Goal: Task Accomplishment & Management: Use online tool/utility

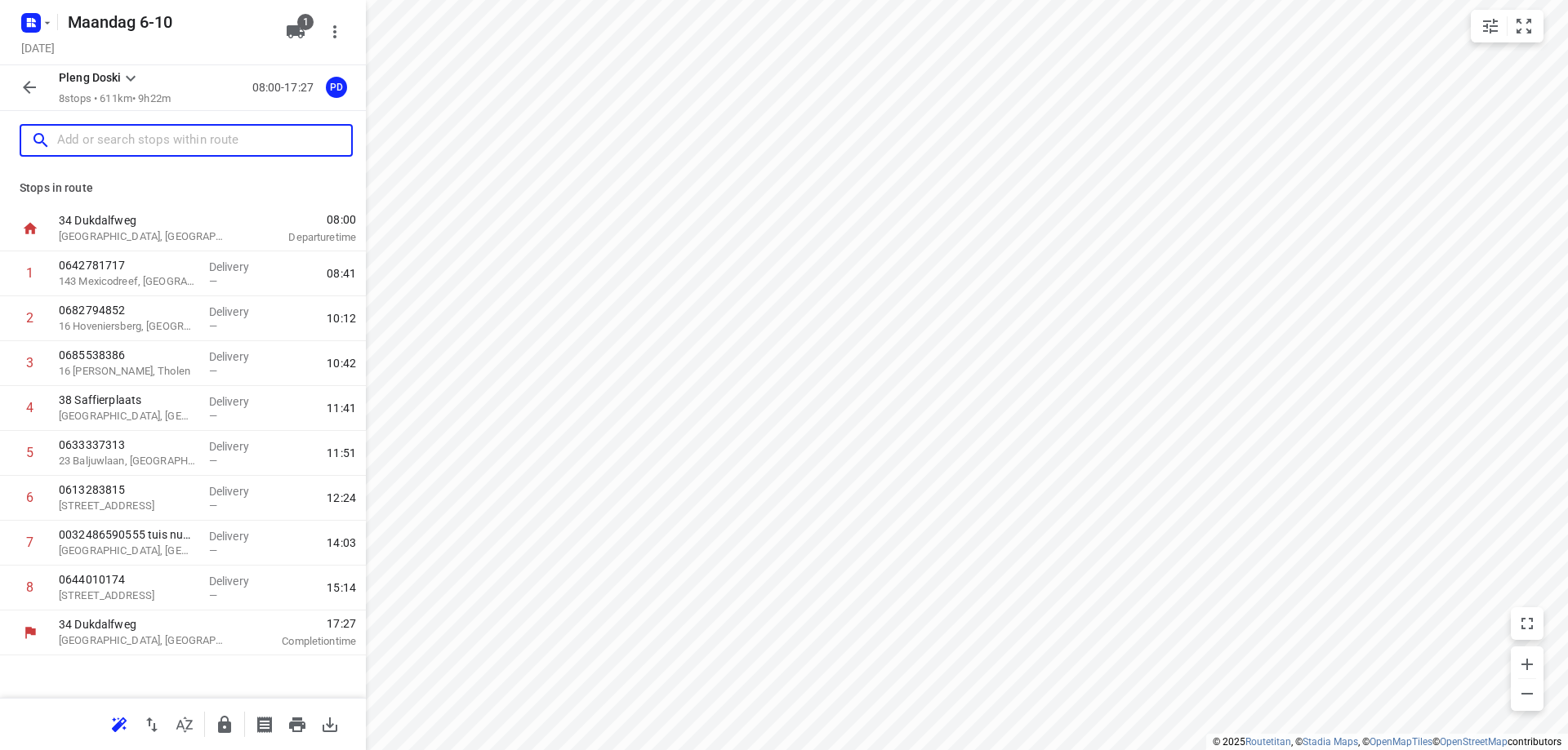
click at [204, 140] on input "text" at bounding box center [203, 141] width 294 height 25
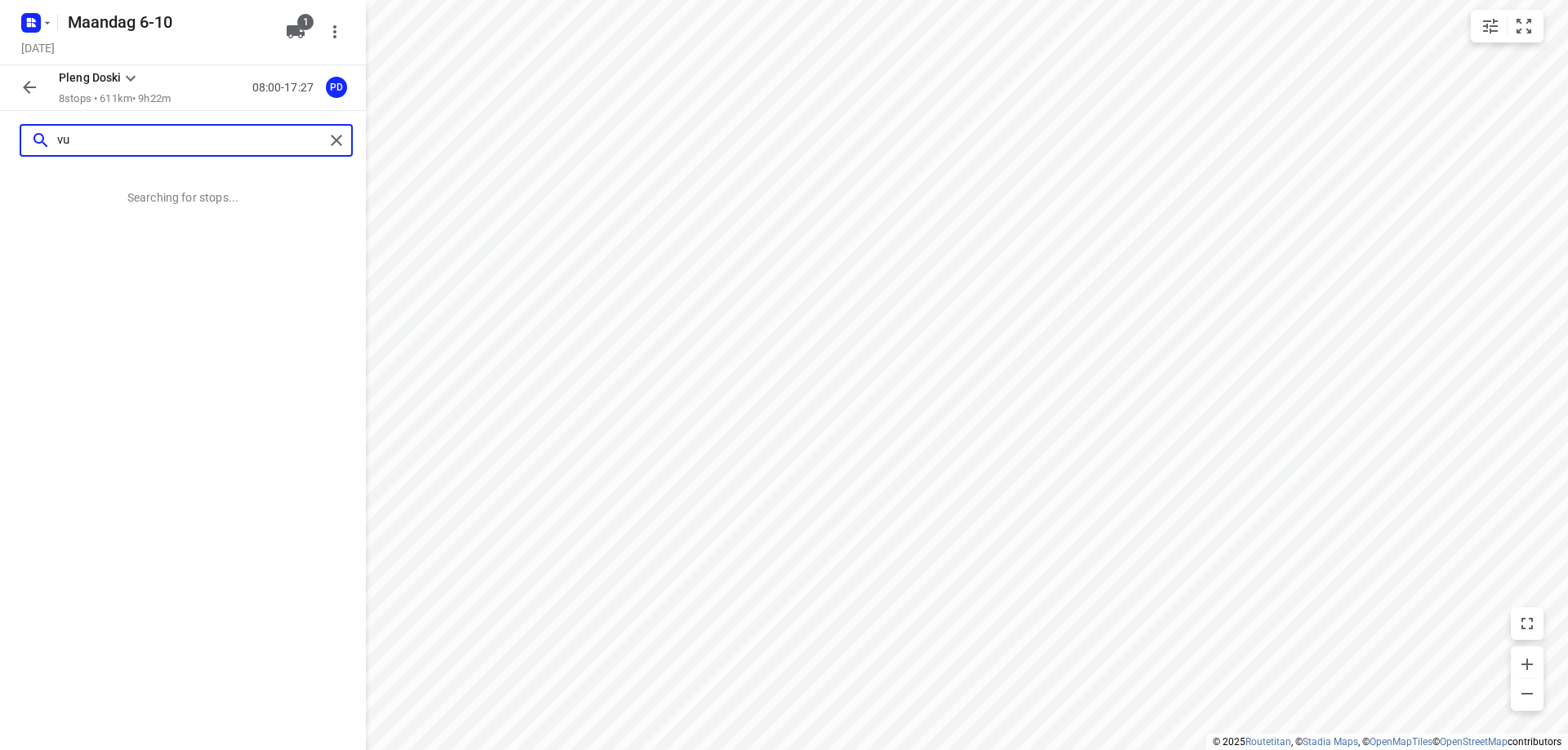
type input "v"
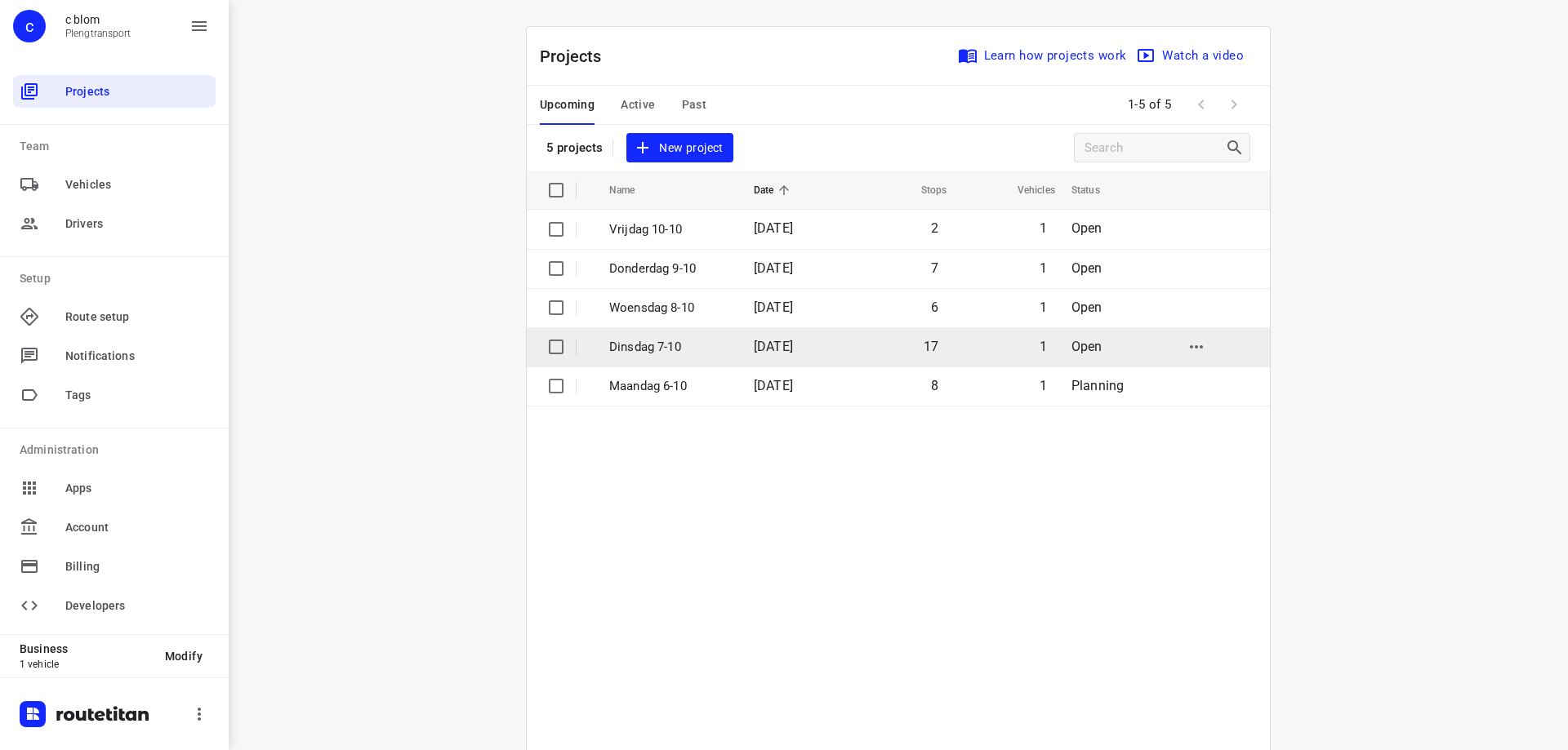
click at [827, 356] on td "[DATE]" at bounding box center [792, 347] width 104 height 39
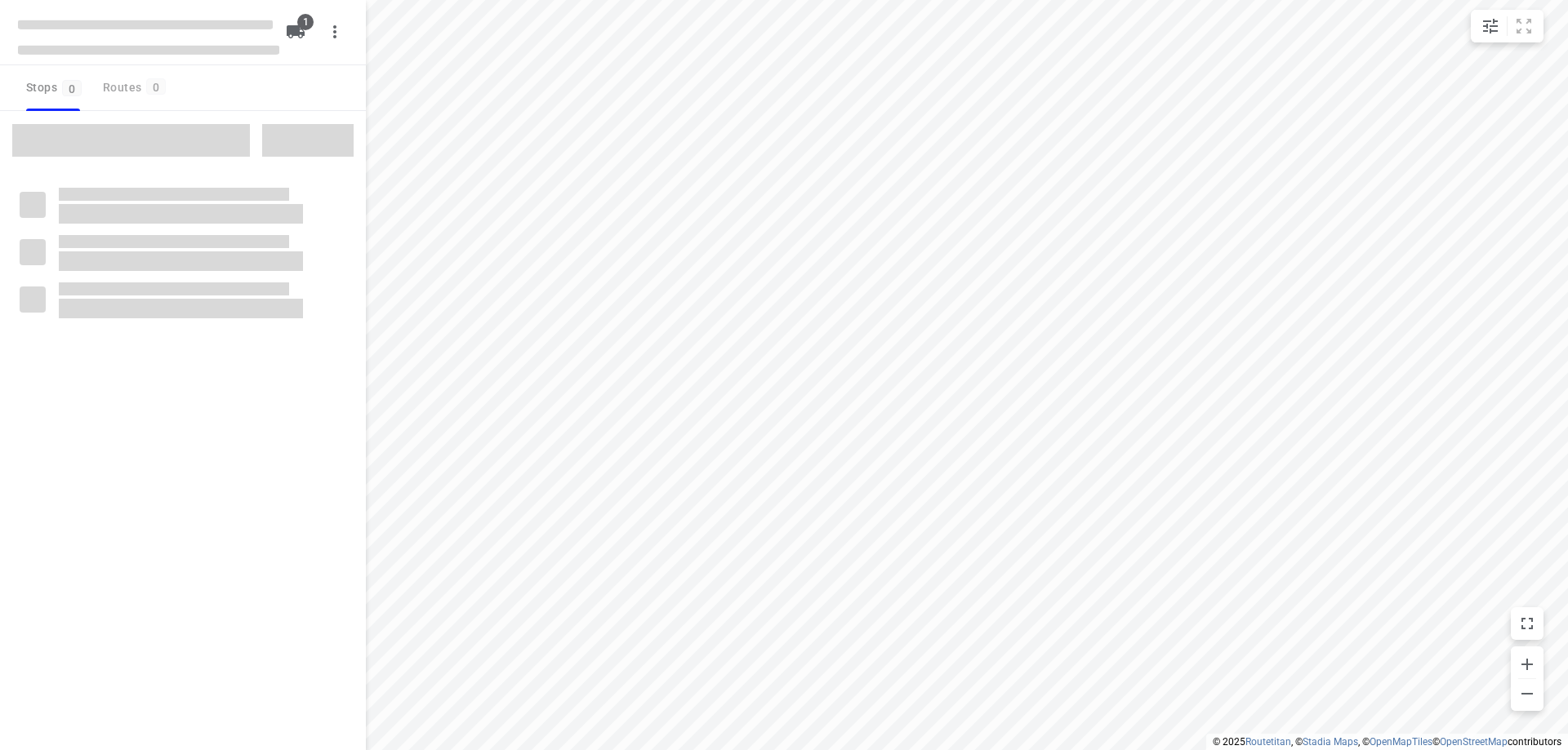
type input "distance"
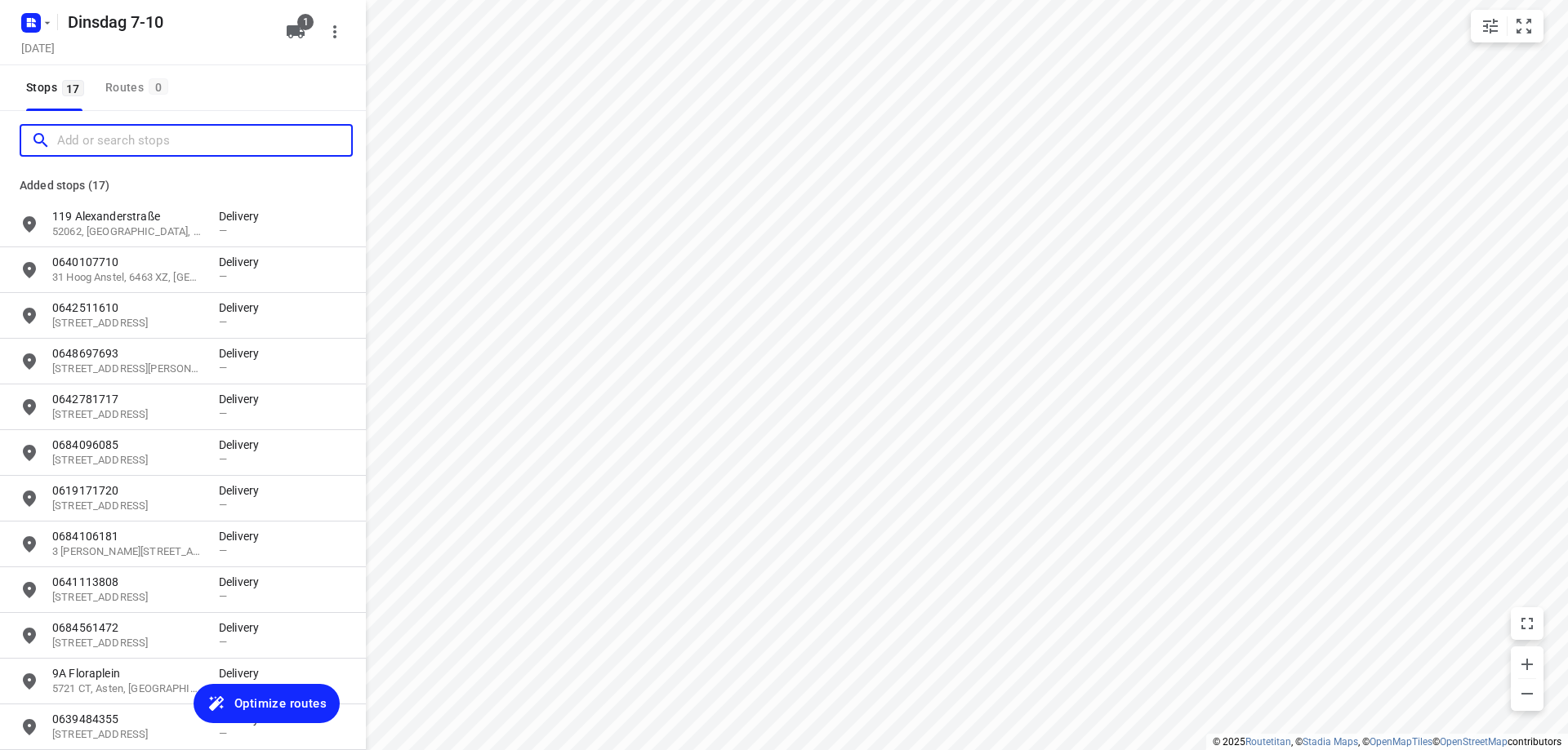
click at [181, 131] on input "Add or search stops" at bounding box center [203, 141] width 294 height 25
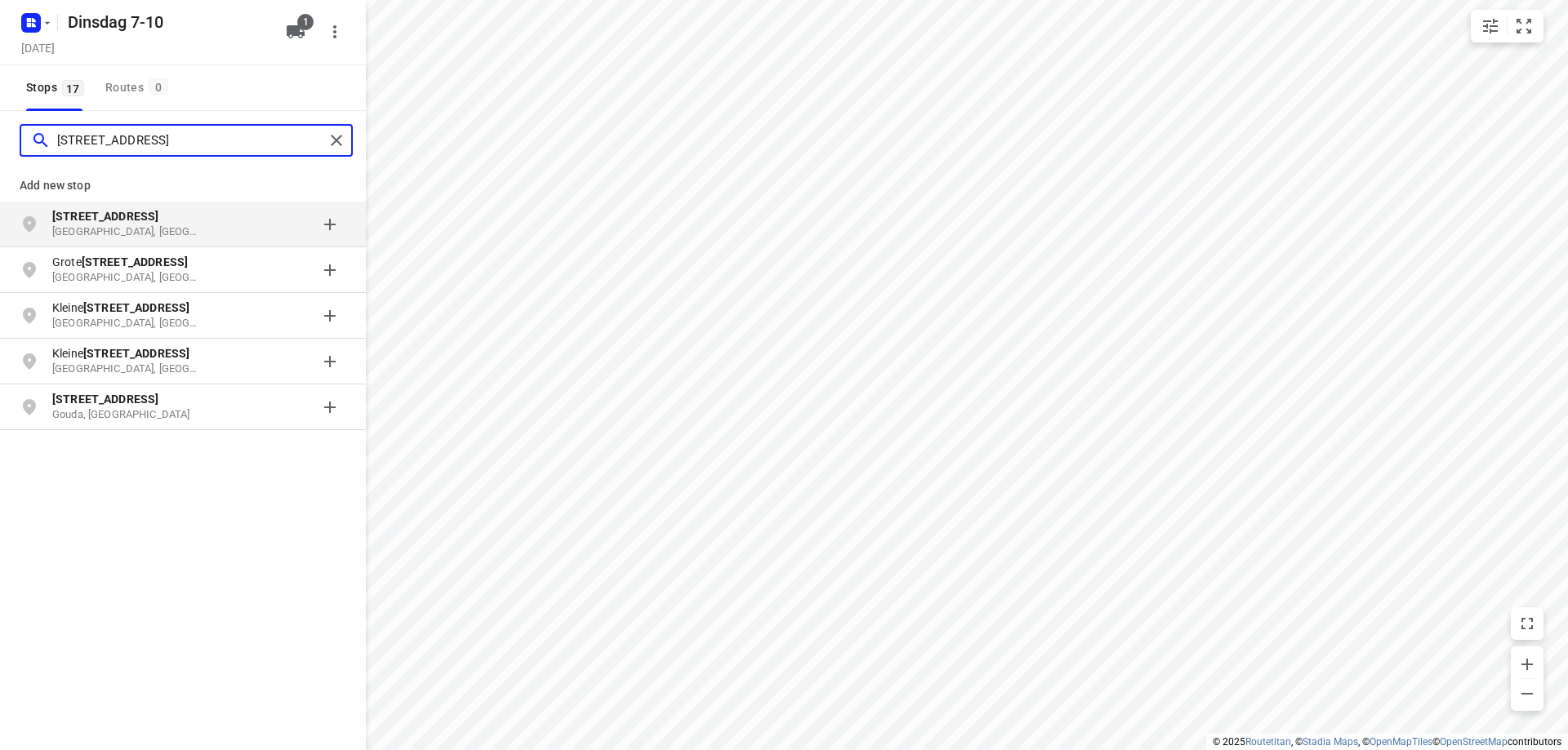
type input "[STREET_ADDRESS]"
click at [209, 216] on p "[STREET_ADDRESS]" at bounding box center [136, 216] width 167 height 16
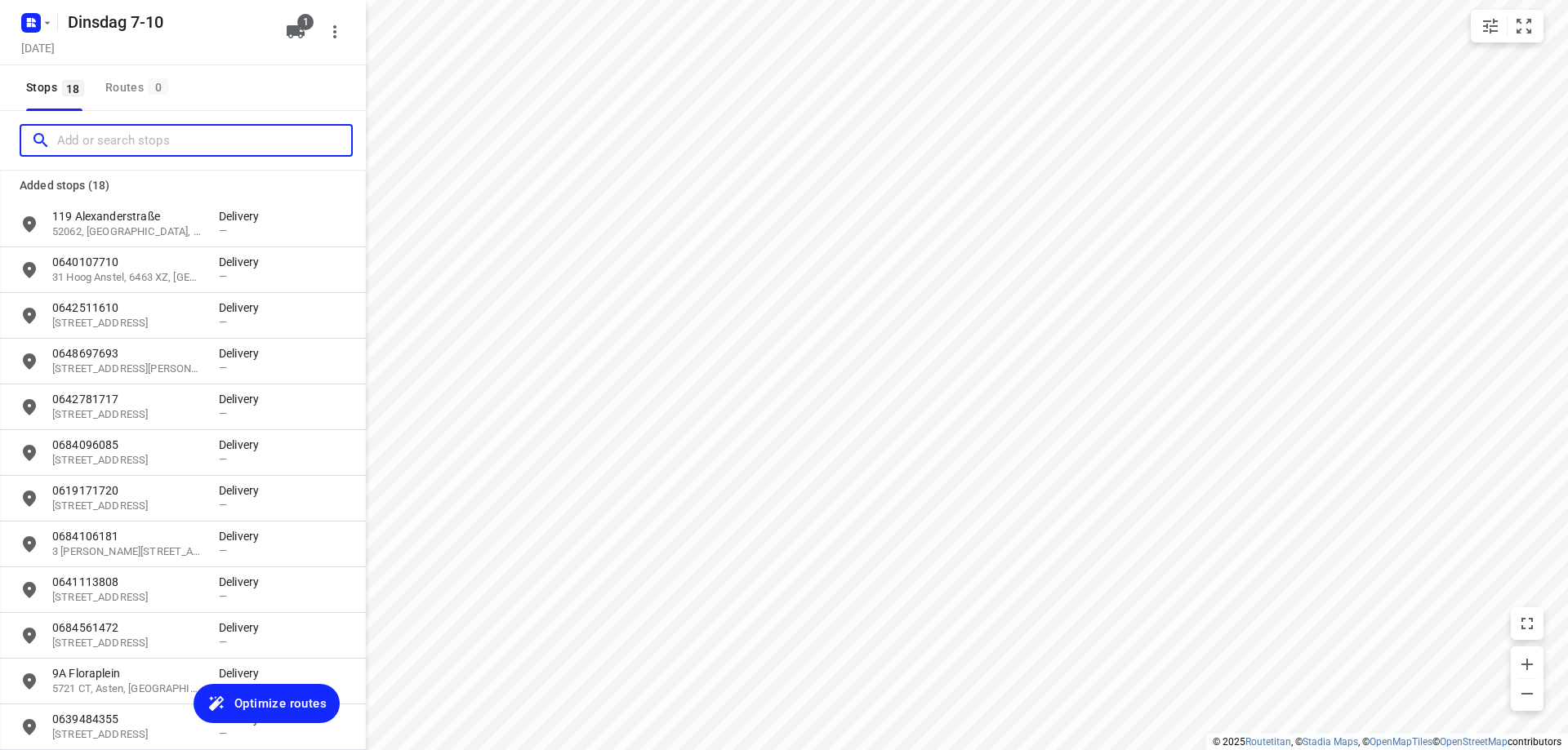
scroll to position [349, 0]
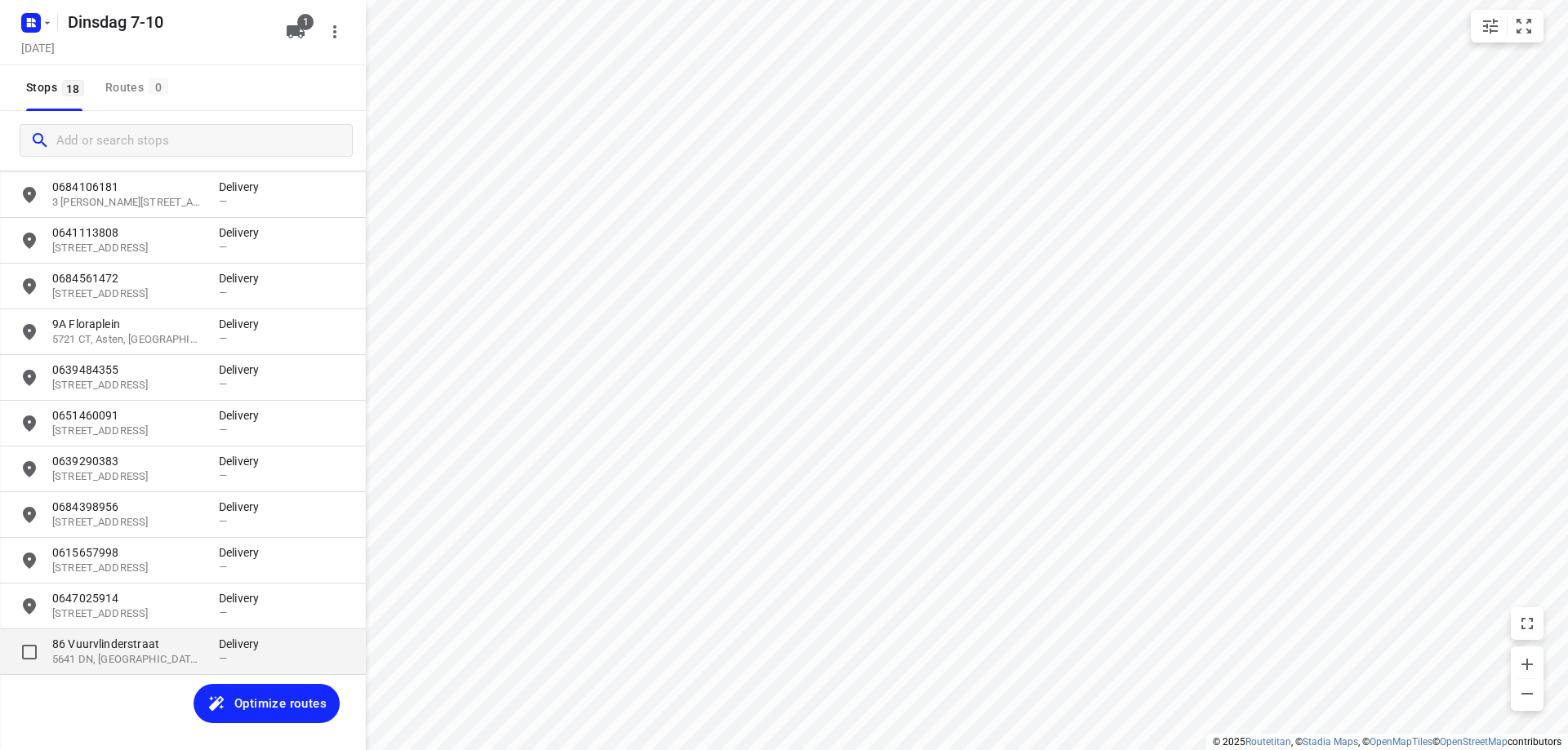
click at [136, 664] on p "5641 DN, [GEOGRAPHIC_DATA], [GEOGRAPHIC_DATA]" at bounding box center [127, 660] width 150 height 15
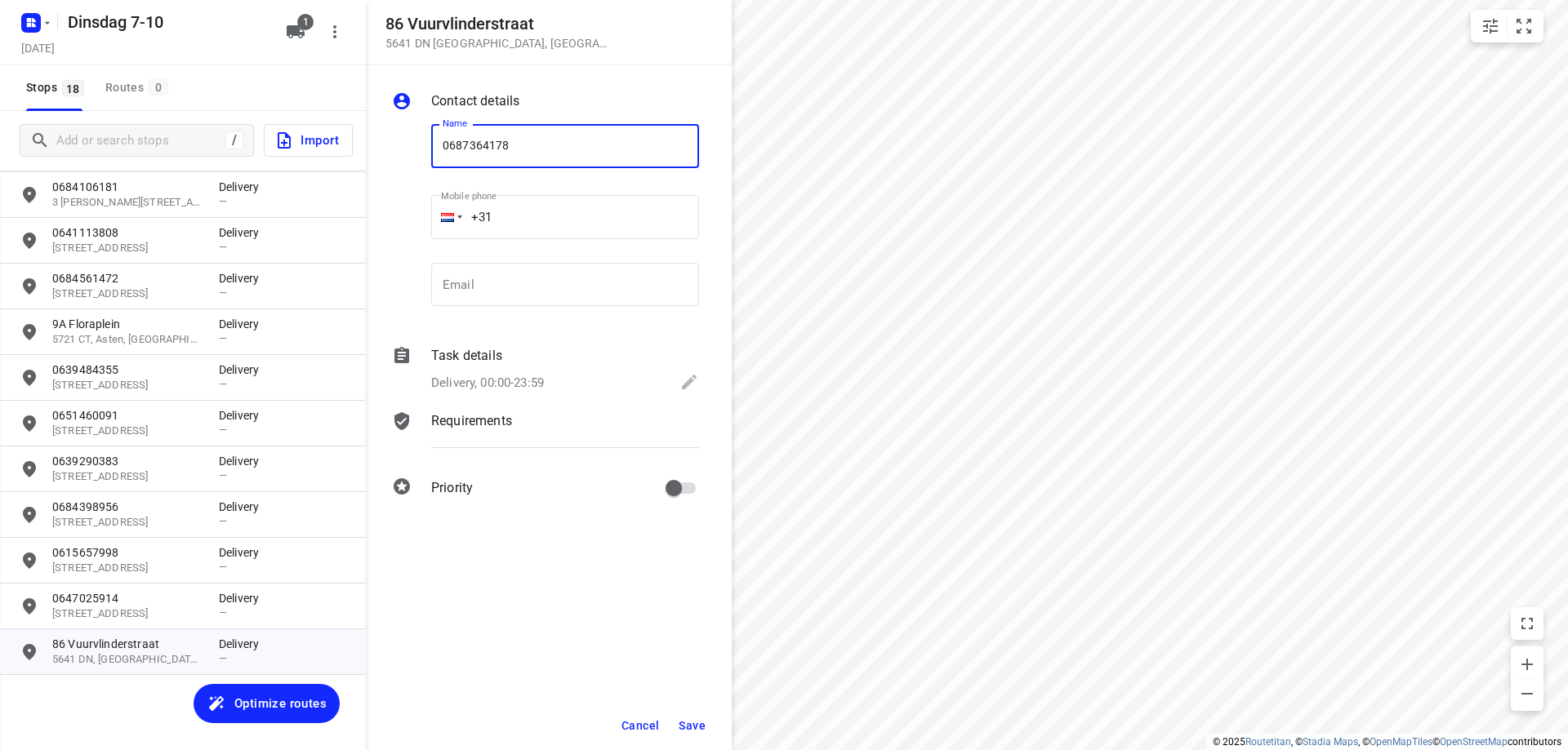
type input "0687364178"
click at [704, 712] on button "Save" at bounding box center [692, 725] width 40 height 30
